Goal: Transaction & Acquisition: Purchase product/service

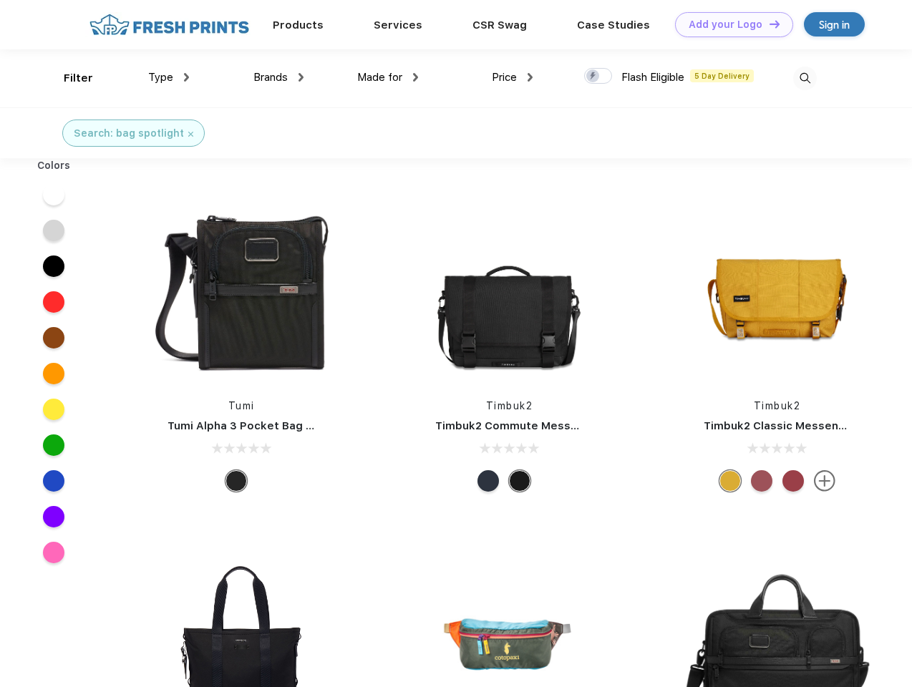
click at [729, 24] on link "Add your Logo Design Tool" at bounding box center [734, 24] width 118 height 25
click at [0, 0] on div "Design Tool" at bounding box center [0, 0] width 0 height 0
click at [768, 24] on link "Add your Logo Design Tool" at bounding box center [734, 24] width 118 height 25
click at [69, 78] on div "Filter" at bounding box center [78, 78] width 29 height 16
click at [169, 77] on span "Type" at bounding box center [160, 77] width 25 height 13
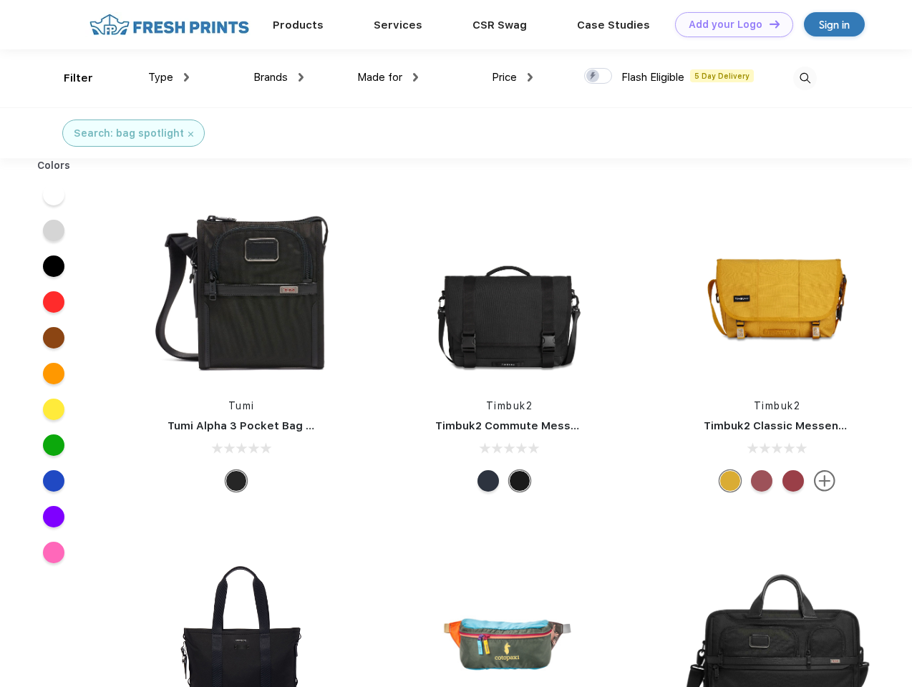
click at [279, 77] on span "Brands" at bounding box center [270, 77] width 34 height 13
click at [388, 77] on span "Made for" at bounding box center [379, 77] width 45 height 13
click at [513, 77] on span "Price" at bounding box center [504, 77] width 25 height 13
click at [599, 77] on div at bounding box center [598, 76] width 28 height 16
click at [594, 77] on input "checkbox" at bounding box center [588, 71] width 9 height 9
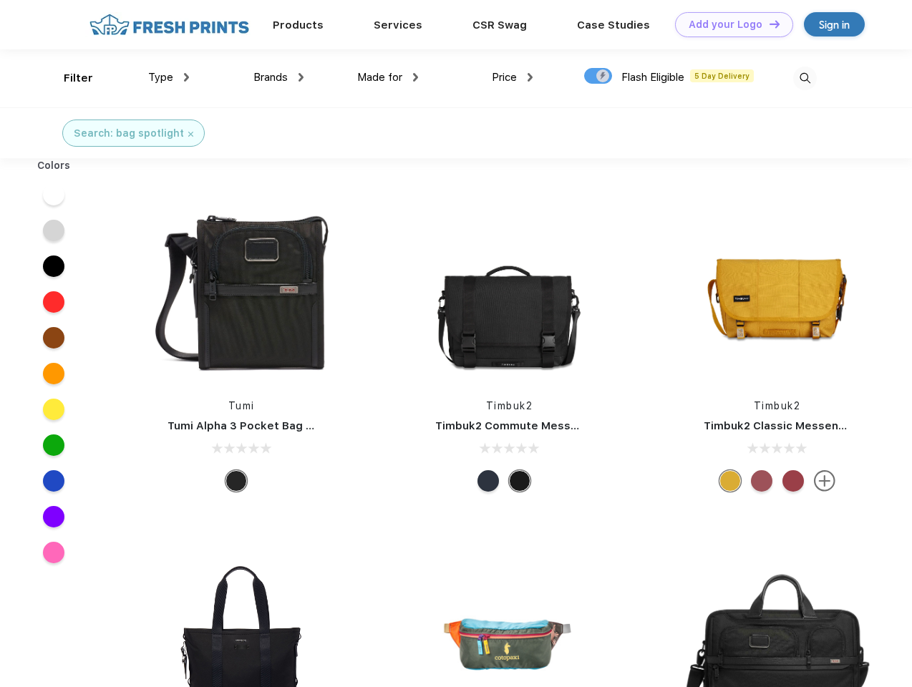
click at [805, 78] on img at bounding box center [805, 79] width 24 height 24
